Goal: Task Accomplishment & Management: Manage account settings

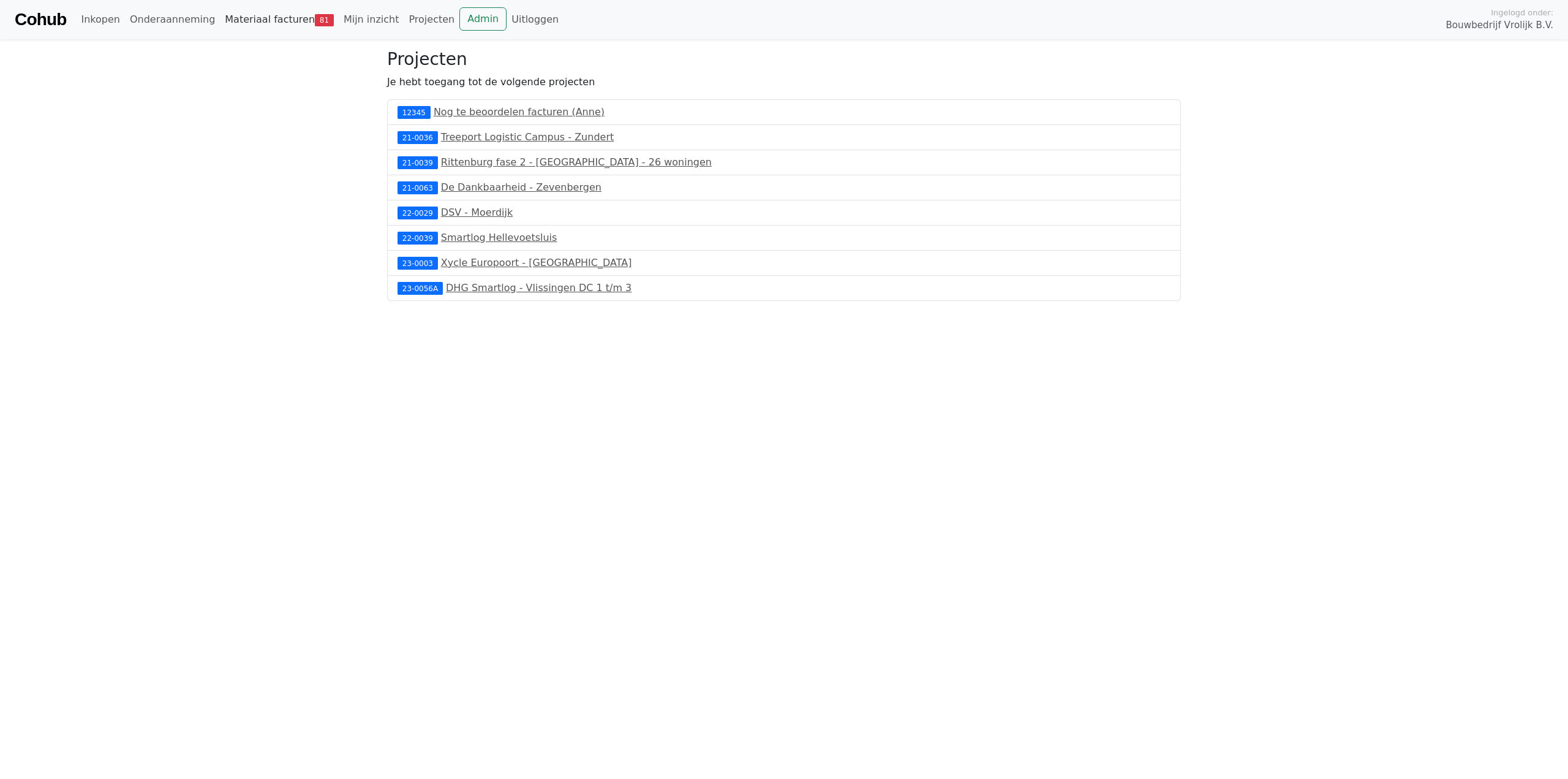
click at [315, 21] on span "81" at bounding box center [324, 20] width 19 height 12
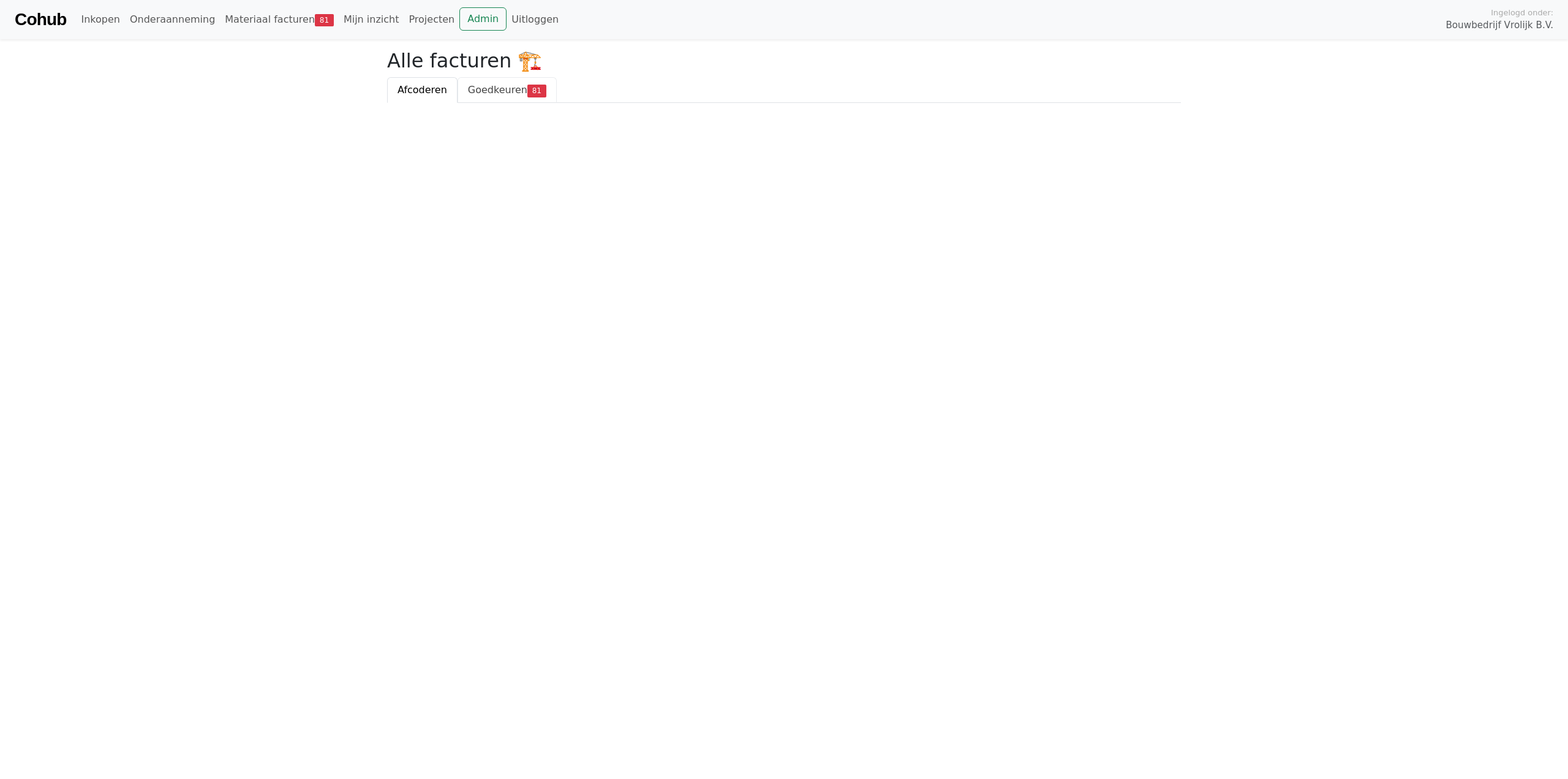
click at [502, 84] on span "Goedkeuren" at bounding box center [498, 90] width 60 height 12
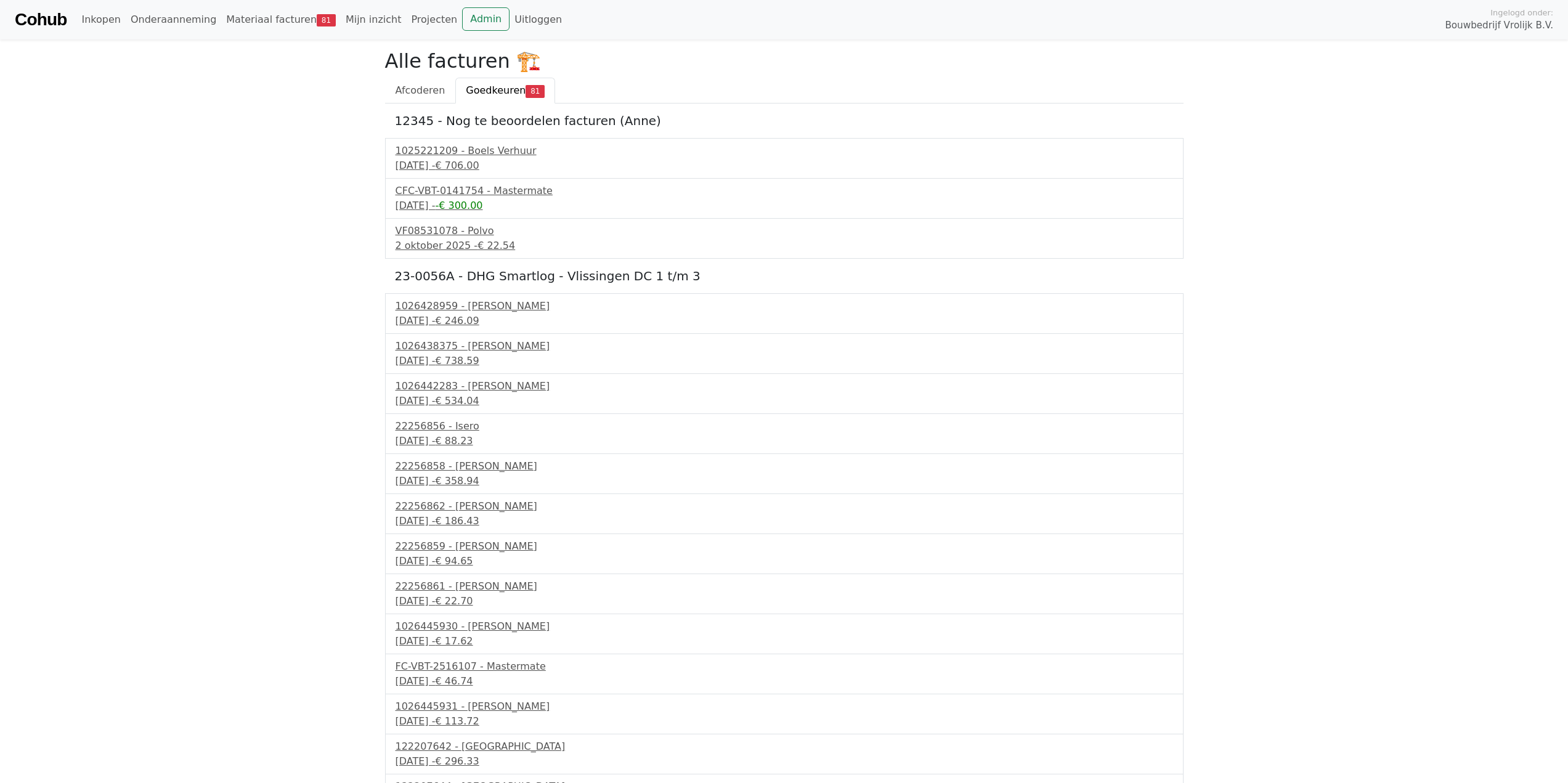
drag, startPoint x: 297, startPoint y: 455, endPoint x: 291, endPoint y: 193, distance: 262.1
click at [463, 23] on link "Admin" at bounding box center [486, 19] width 48 height 23
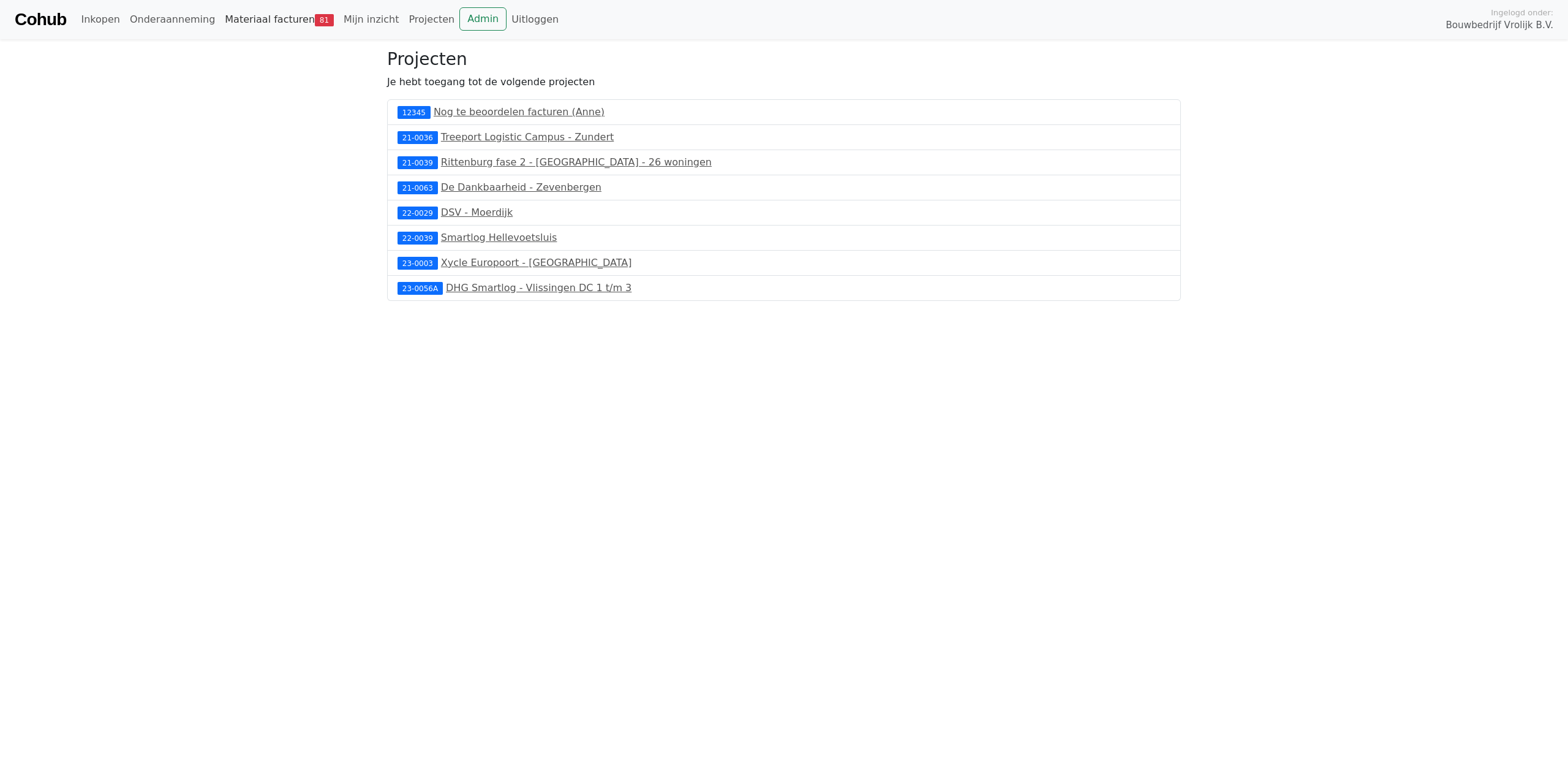
click at [221, 18] on link "Materiaal facturen 81" at bounding box center [279, 19] width 119 height 25
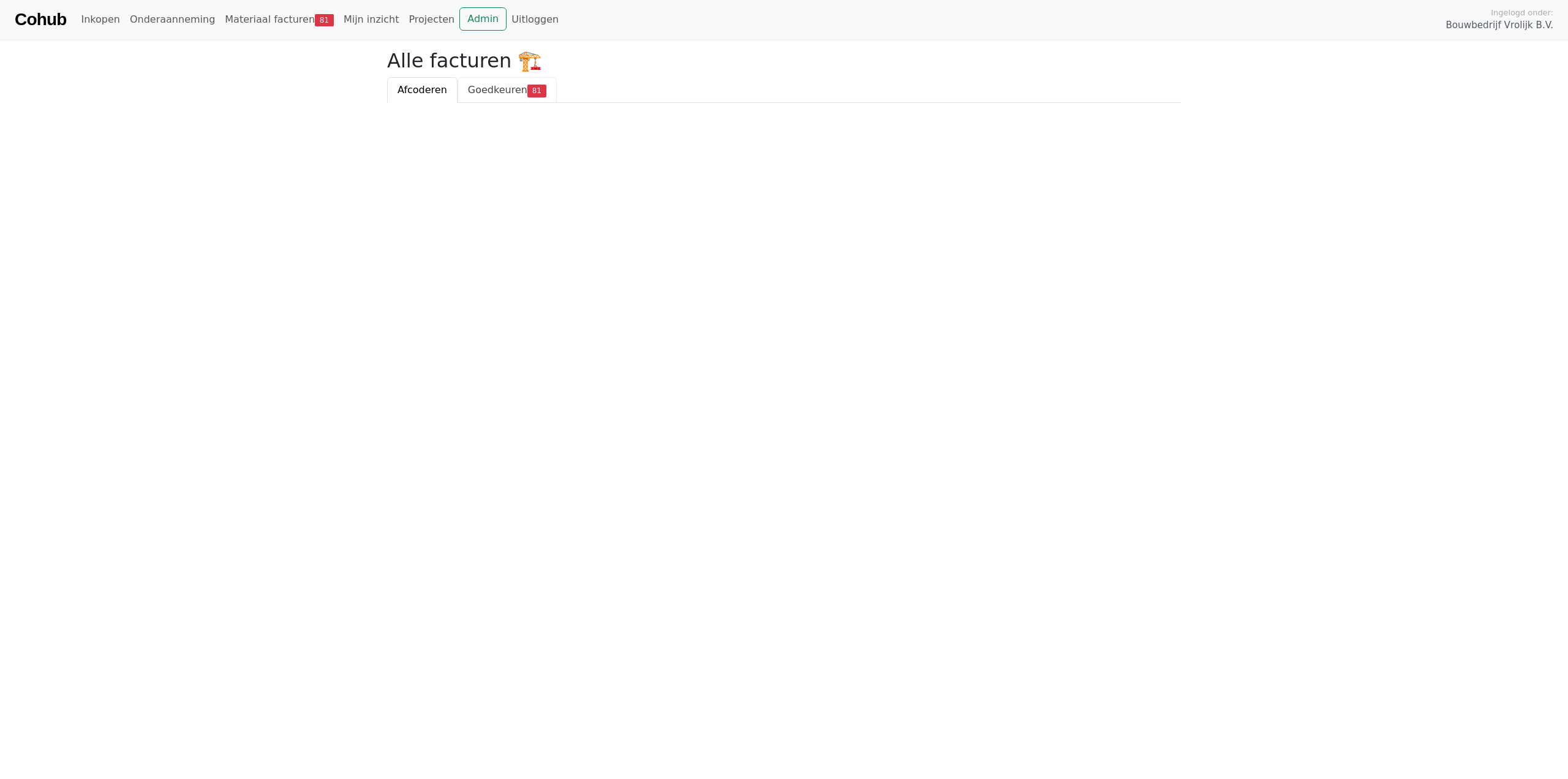
click at [527, 92] on span "81" at bounding box center [536, 90] width 19 height 12
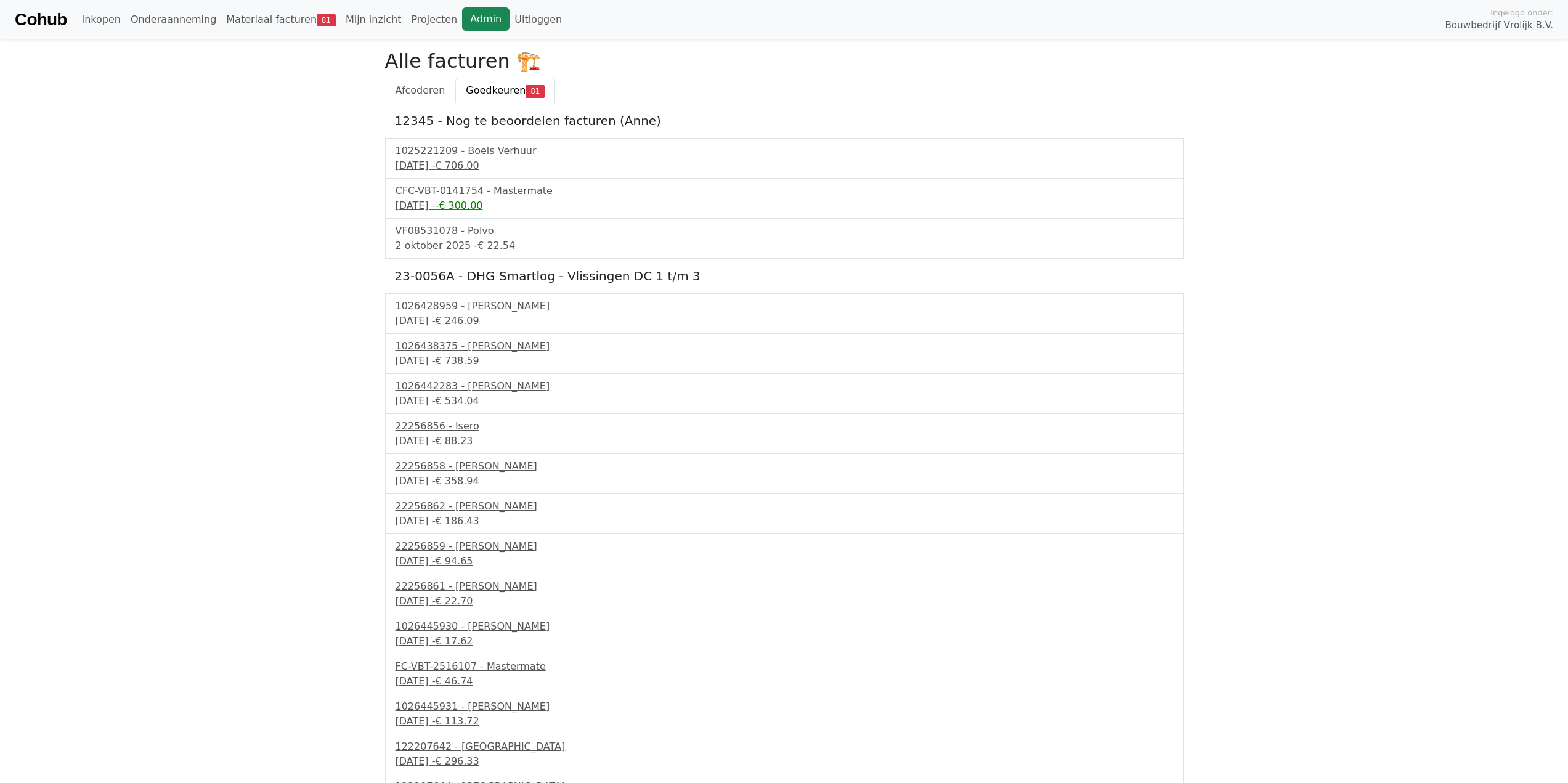
click at [462, 26] on link "Admin" at bounding box center [486, 19] width 48 height 23
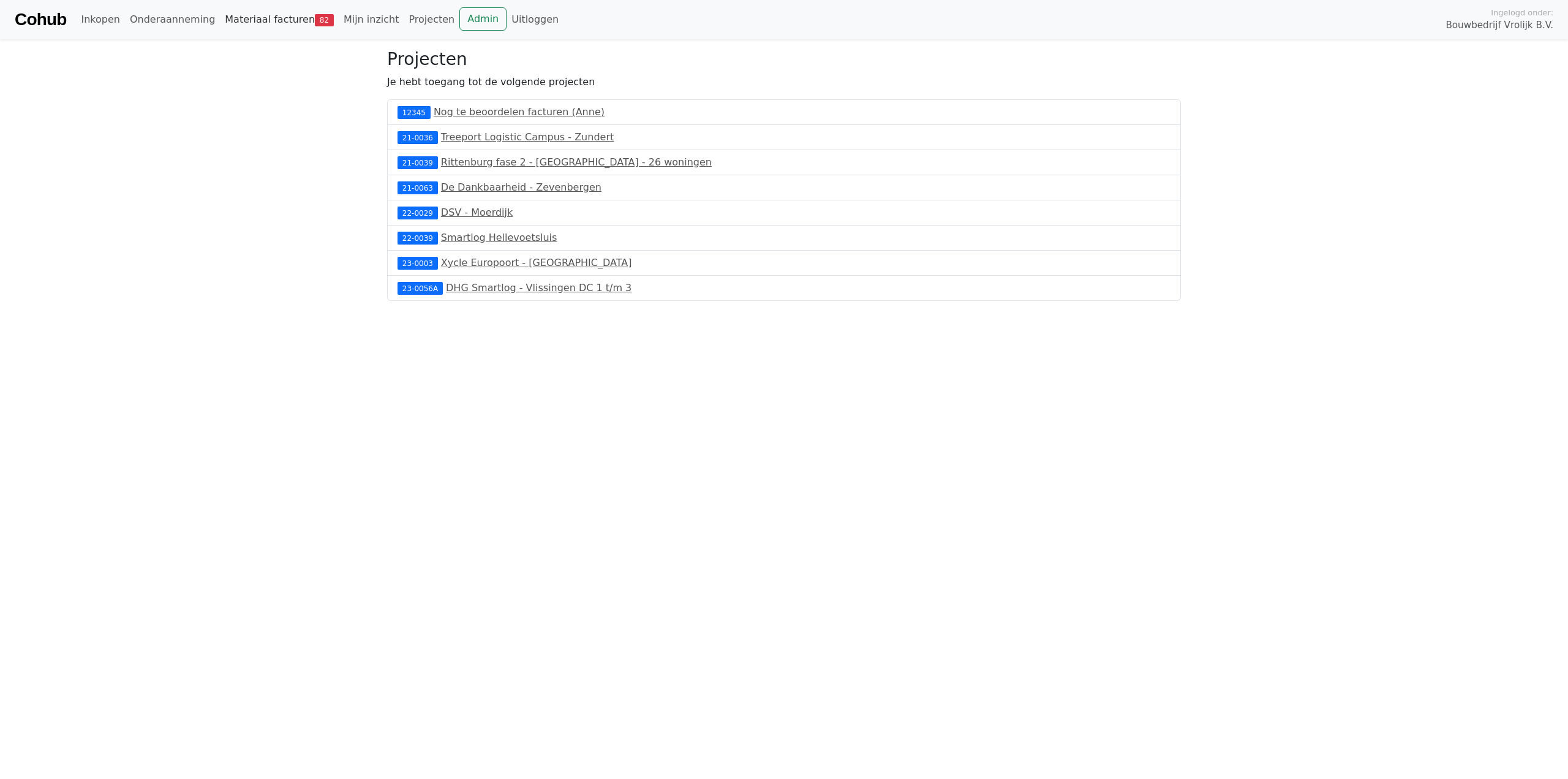
click at [315, 21] on span "82" at bounding box center [324, 20] width 19 height 12
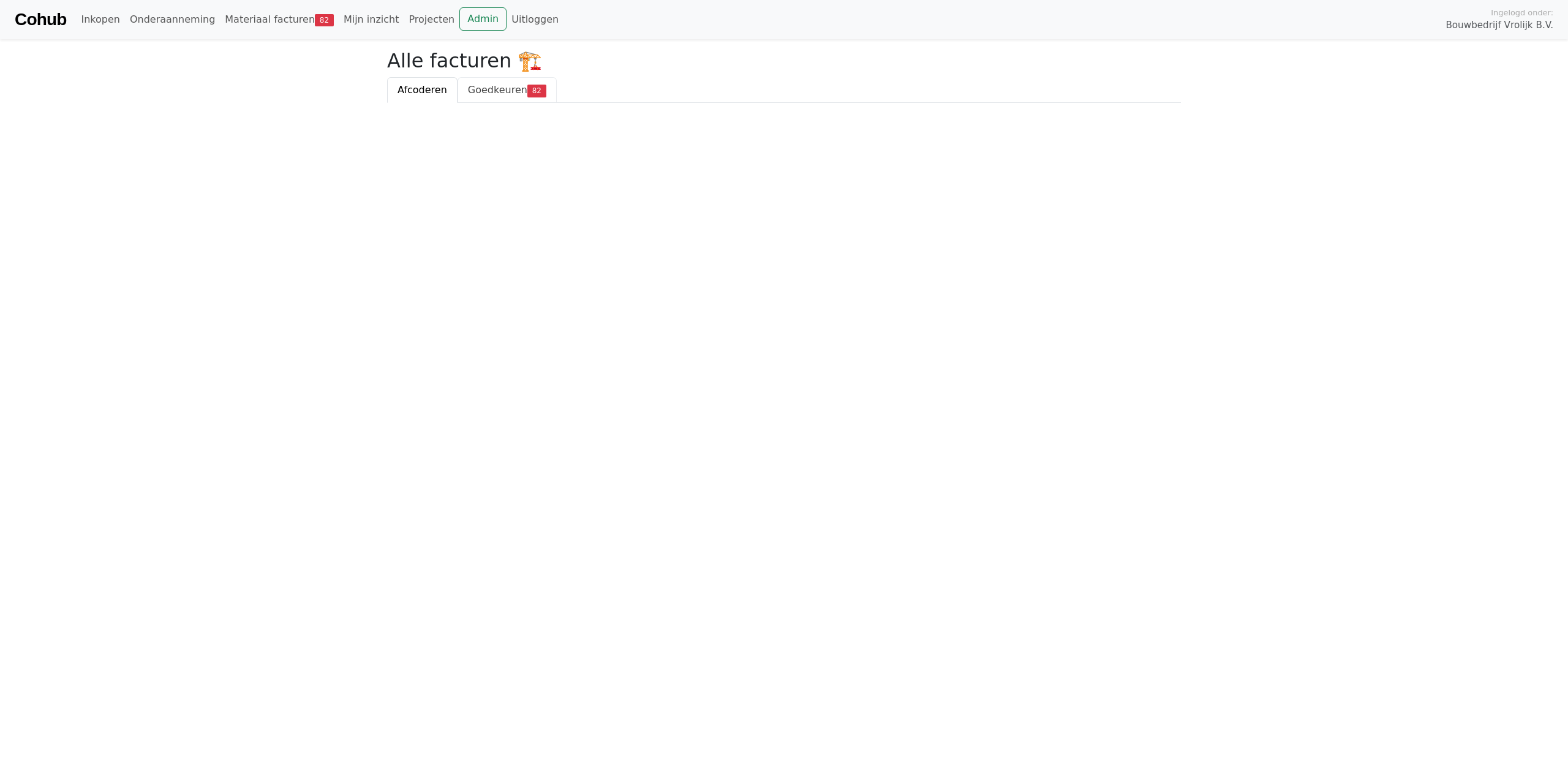
click at [494, 91] on span "Goedkeuren" at bounding box center [498, 90] width 60 height 12
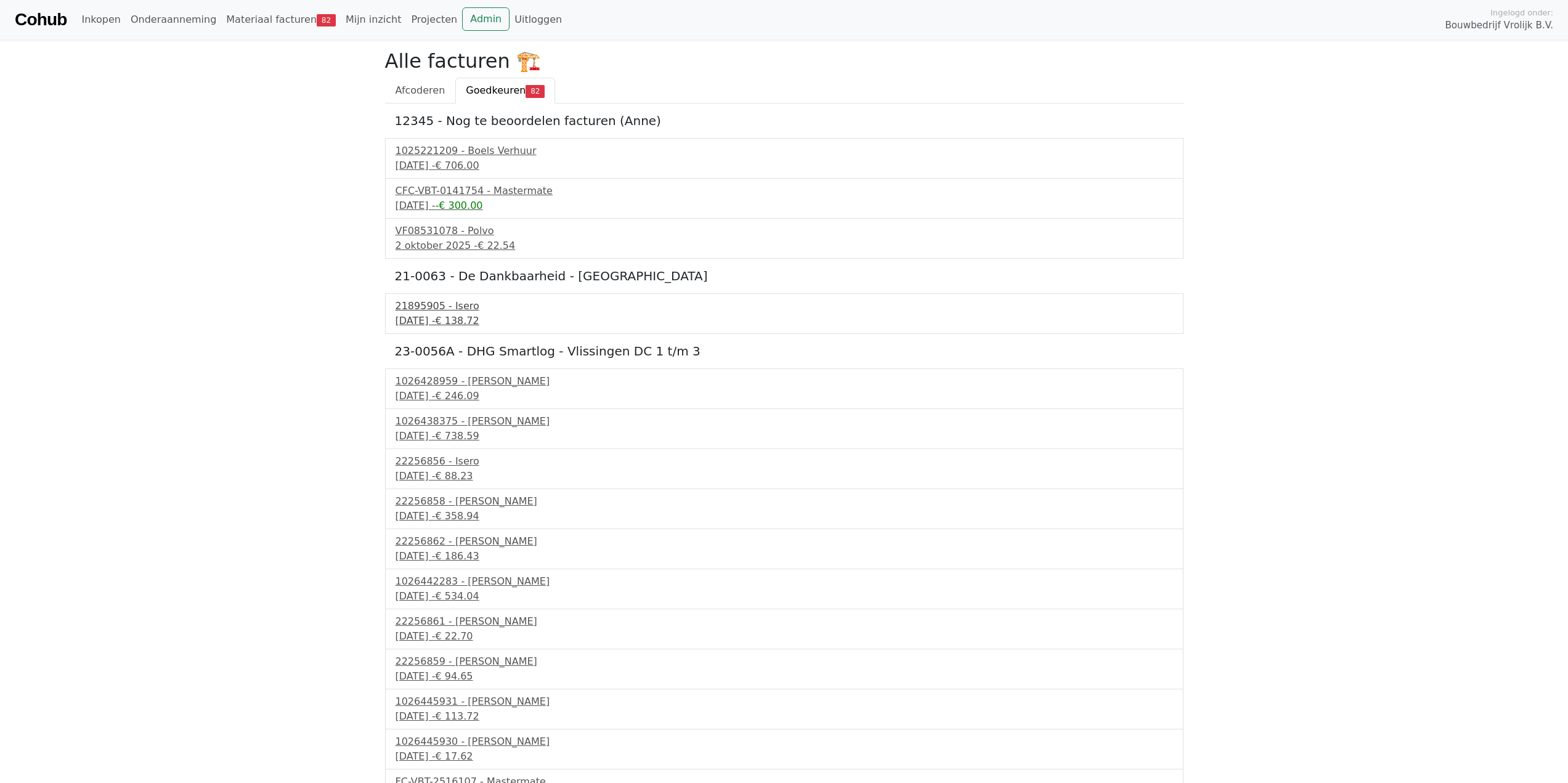
click at [441, 322] on div "10 juni 2025 - € 138.72" at bounding box center [784, 320] width 777 height 15
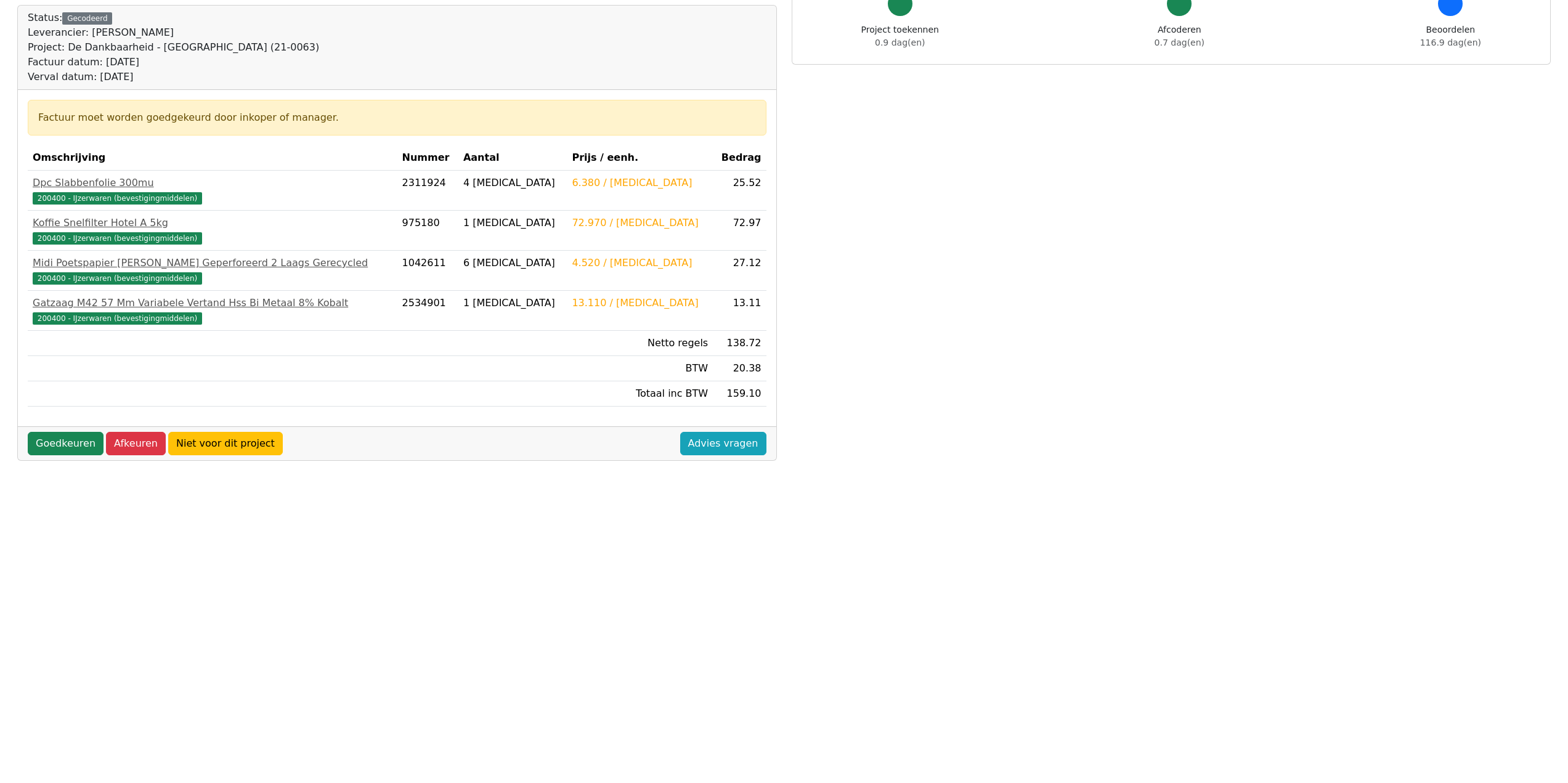
scroll to position [130, 0]
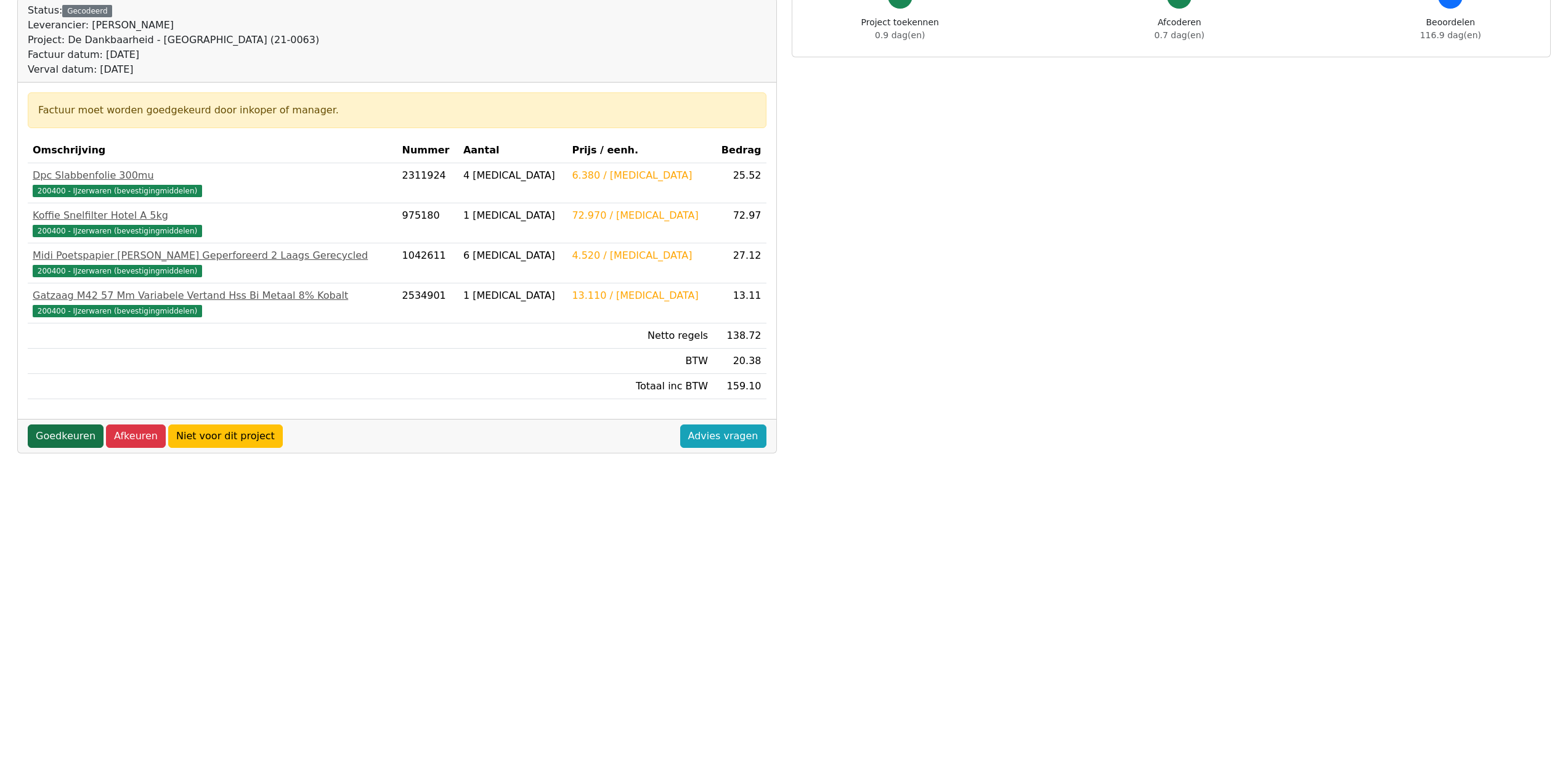
click at [54, 434] on link "Goedkeuren" at bounding box center [66, 436] width 76 height 23
